Goal: Navigation & Orientation: Go to known website

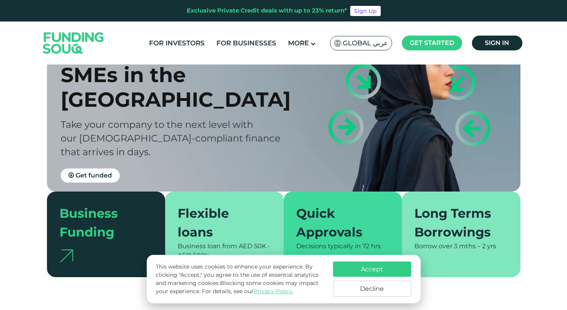
scroll to position [74, 0]
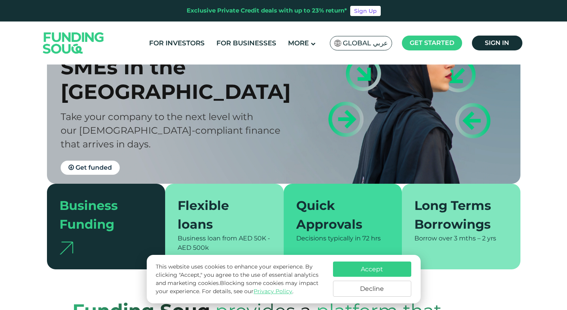
click at [390, 267] on button "Accept" at bounding box center [372, 269] width 78 height 15
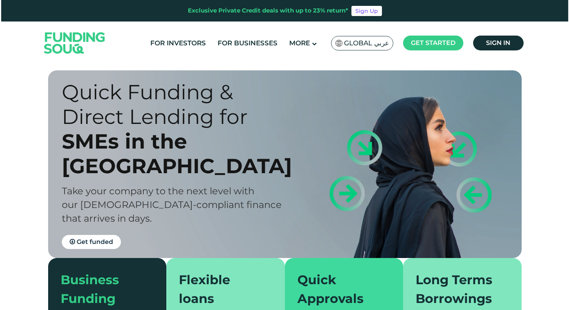
scroll to position [0, 0]
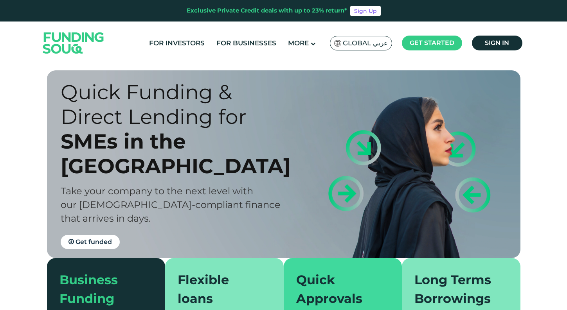
click at [372, 40] on span "Global عربي" at bounding box center [365, 43] width 45 height 9
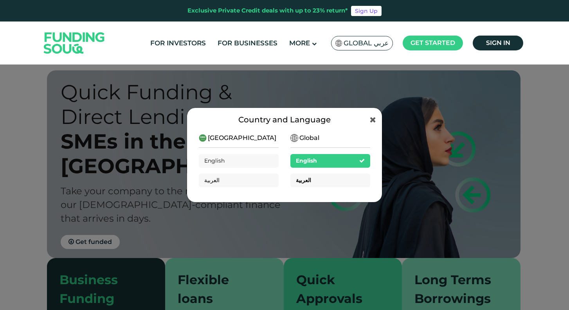
click at [304, 181] on span "العربية" at bounding box center [303, 180] width 15 height 7
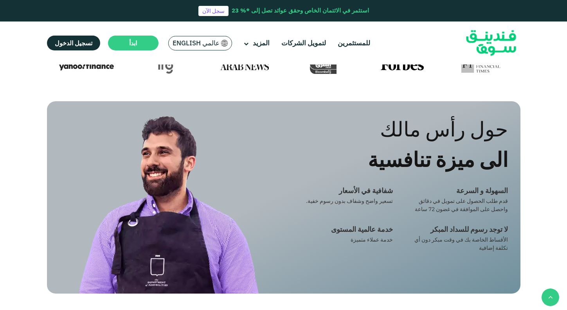
scroll to position [335, 0]
